Goal: Task Accomplishment & Management: Use online tool/utility

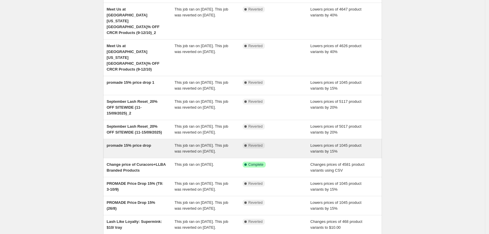
scroll to position [121, 0]
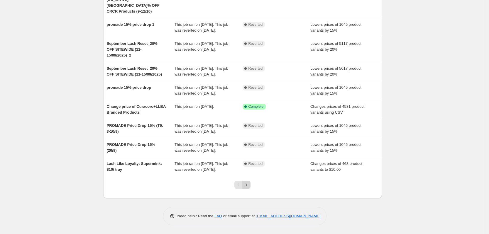
click at [245, 186] on button "Next" at bounding box center [246, 185] width 8 height 8
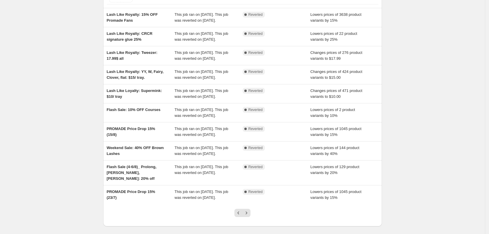
scroll to position [126, 0]
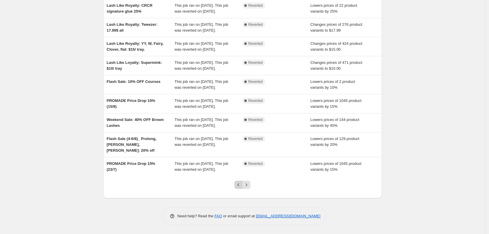
click at [241, 185] on icon "Previous" at bounding box center [239, 185] width 6 height 6
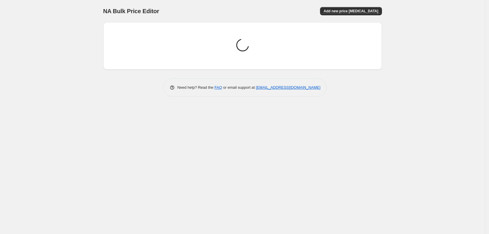
scroll to position [0, 0]
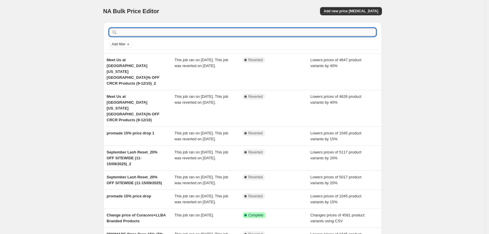
click at [210, 35] on input "text" at bounding box center [248, 32] width 258 height 8
click at [378, 10] on span "Add new price [MEDICAL_DATA]" at bounding box center [351, 11] width 55 height 5
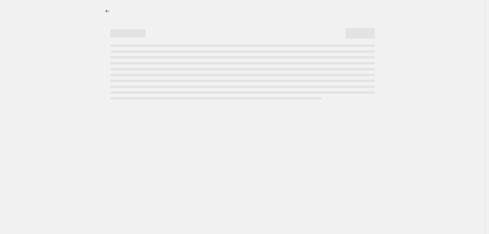
select select "percentage"
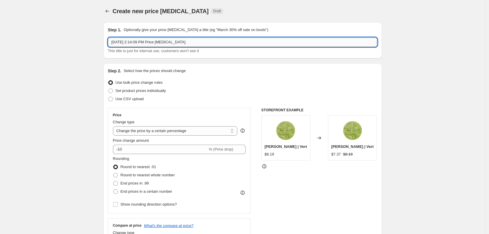
click at [168, 40] on input "Oct 14, 2025, 2:14:09 PM Price change job" at bounding box center [242, 42] width 269 height 9
click at [125, 44] on input "text" at bounding box center [242, 42] width 269 height 9
paste input "-35 % sur les colles à cils UV"
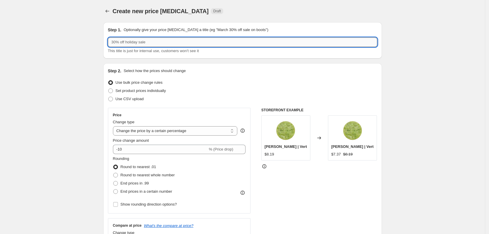
type input "-35 % sur les colles à cils UV"
click at [115, 44] on input "-35 % sur les colles à cils UV" at bounding box center [242, 42] width 269 height 9
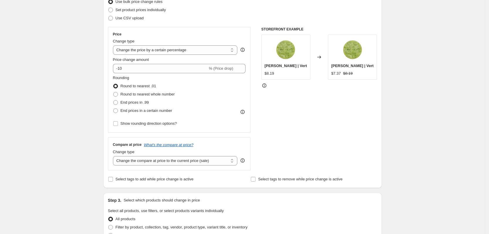
scroll to position [183, 0]
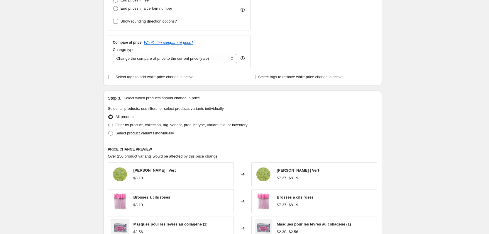
type input "FS: 35% OFF UV Glue (14/10/2025)"
click at [157, 126] on span "Filter by product, collection, tag, vendor, product type, variant title, or inv…" at bounding box center [182, 125] width 132 height 4
click at [109, 123] on input "Filter by product, collection, tag, vendor, product type, variant title, or inv…" at bounding box center [108, 123] width 0 height 0
radio input "true"
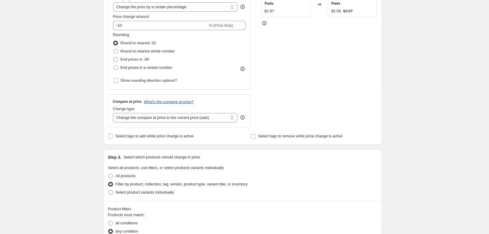
scroll to position [73, 0]
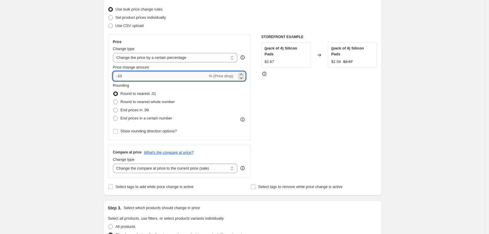
click at [145, 77] on input "-10" at bounding box center [160, 76] width 95 height 9
type input "-1"
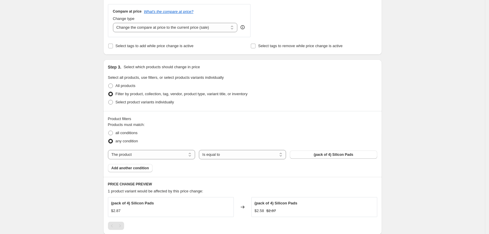
scroll to position [220, 0]
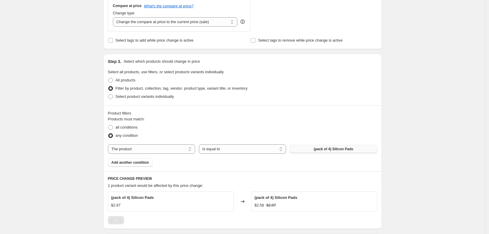
type input "-35"
click at [322, 149] on span "(pack of 4) Silicon Pads" at bounding box center [334, 149] width 40 height 5
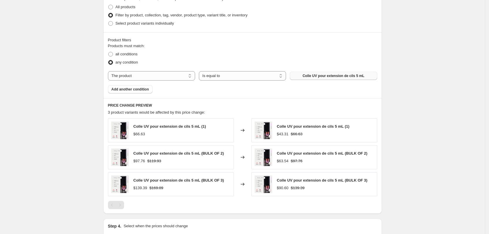
scroll to position [364, 0]
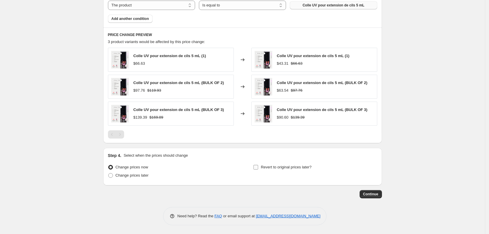
click at [284, 167] on span "Revert to original prices later?" at bounding box center [286, 167] width 51 height 4
click at [258, 167] on input "Revert to original prices later?" at bounding box center [255, 167] width 5 height 5
checkbox input "true"
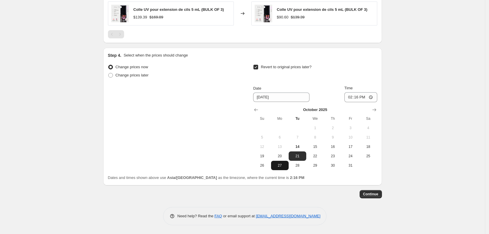
scroll to position [465, 0]
click at [317, 150] on button "15" at bounding box center [315, 146] width 18 height 9
type input "10/15/2025"
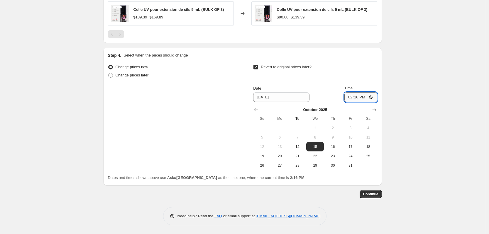
click at [355, 98] on input "14:16" at bounding box center [360, 97] width 33 height 10
click at [351, 98] on input "14:16" at bounding box center [360, 97] width 33 height 10
type input "12:00"
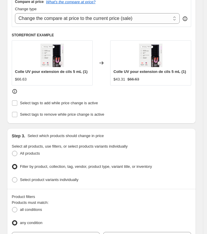
scroll to position [0, 0]
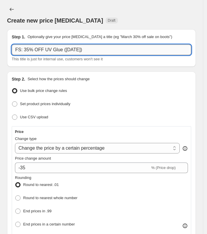
click at [59, 51] on input "FS: 35% OFF UV Glue (14/10/2025)" at bounding box center [102, 50] width 180 height 11
click at [50, 50] on input "FS: 35% OFF UV Glue (14/10/2025)" at bounding box center [102, 50] width 180 height 11
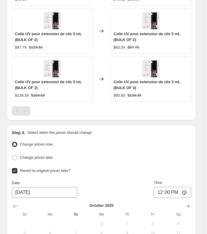
scroll to position [675, 0]
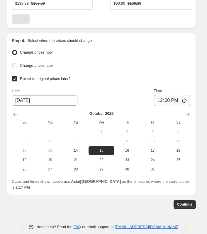
type input "FS: 35% OFF UV Lash Glue (14/10/2025)"
click at [163, 98] on input "12:00" at bounding box center [173, 100] width 38 height 11
type input "13:00"
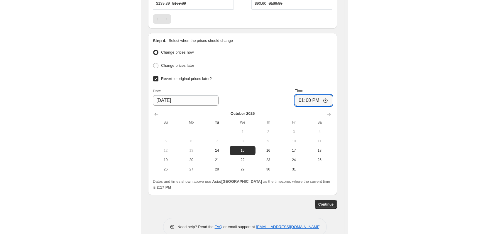
scroll to position [465, 0]
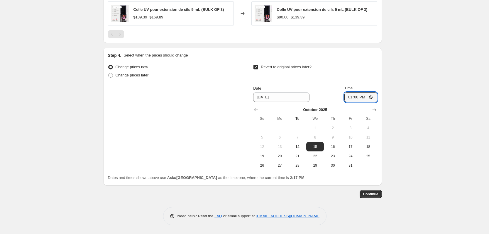
click at [374, 196] on span "Continue" at bounding box center [370, 194] width 15 height 5
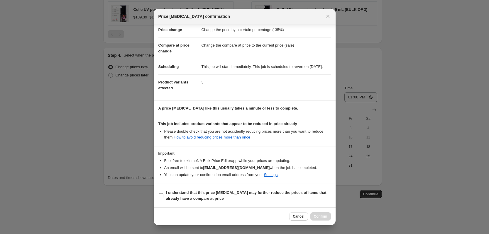
scroll to position [18, 0]
click at [161, 194] on input "I understand that this price change job may further reduce the prices of items …" at bounding box center [161, 196] width 5 height 5
checkbox input "true"
click at [324, 217] on span "Confirm" at bounding box center [320, 216] width 13 height 5
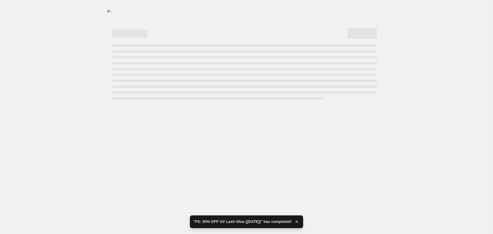
select select "percentage"
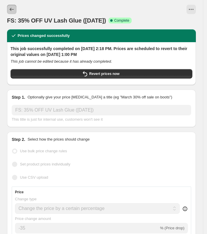
click at [11, 6] on icon "Price change jobs" at bounding box center [12, 9] width 6 height 6
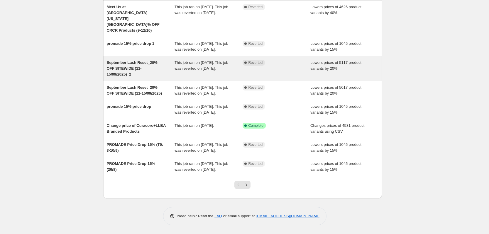
scroll to position [121, 0]
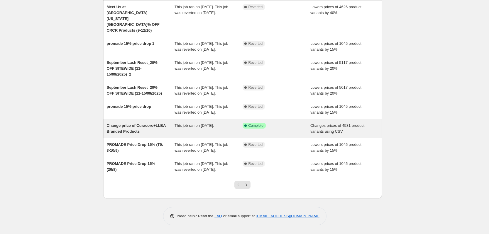
click at [143, 123] on div "Change price of Curacoro+LLBA Branded Products This job ran on September 4, 202…" at bounding box center [242, 128] width 279 height 19
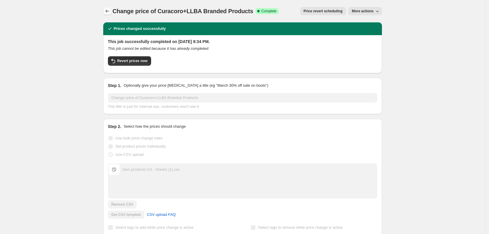
click at [108, 9] on icon "Price change jobs" at bounding box center [107, 11] width 6 height 6
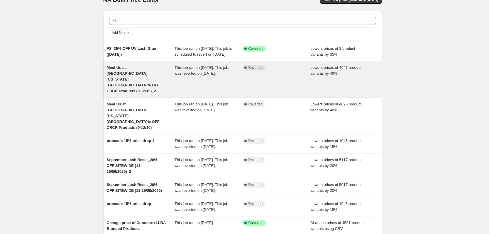
scroll to position [11, 0]
